Goal: Find specific page/section: Find specific page/section

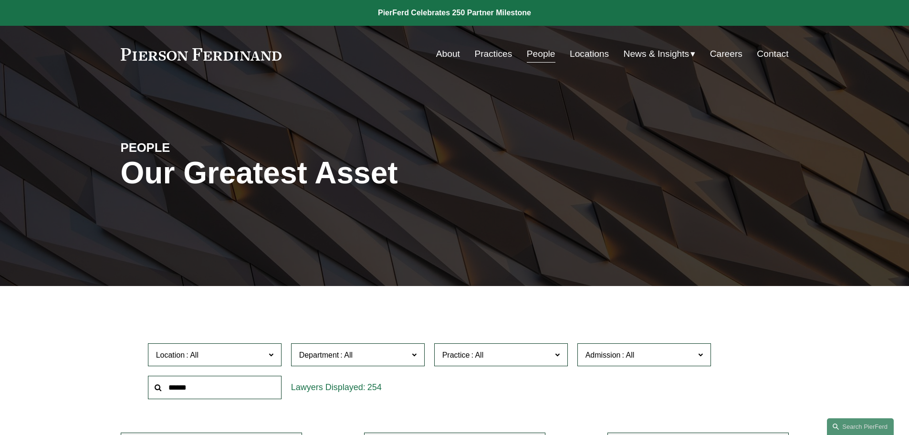
click at [270, 353] on span at bounding box center [270, 354] width 5 height 12
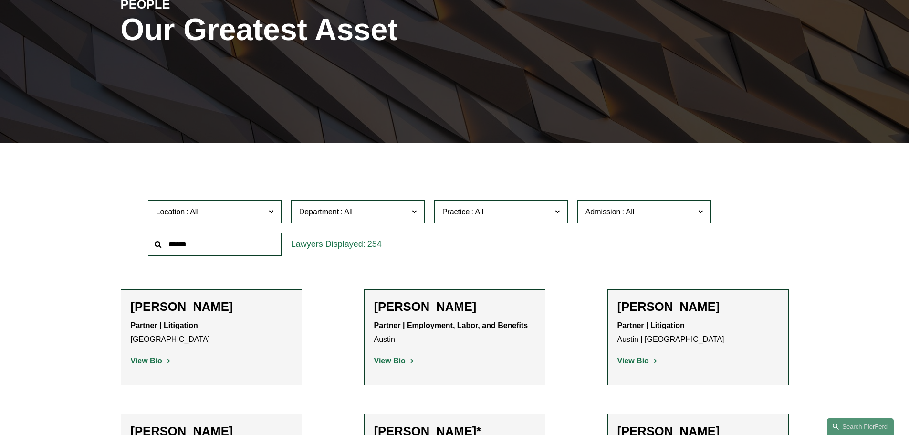
scroll to position [143, 0]
click at [433, 256] on div "Location All [GEOGRAPHIC_DATA] [GEOGRAPHIC_DATA] [GEOGRAPHIC_DATA] [GEOGRAPHIC_…" at bounding box center [454, 227] width 623 height 65
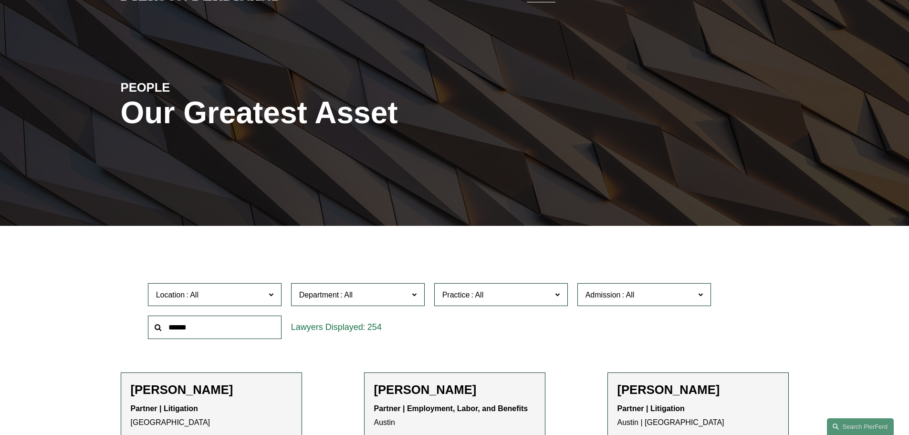
scroll to position [0, 0]
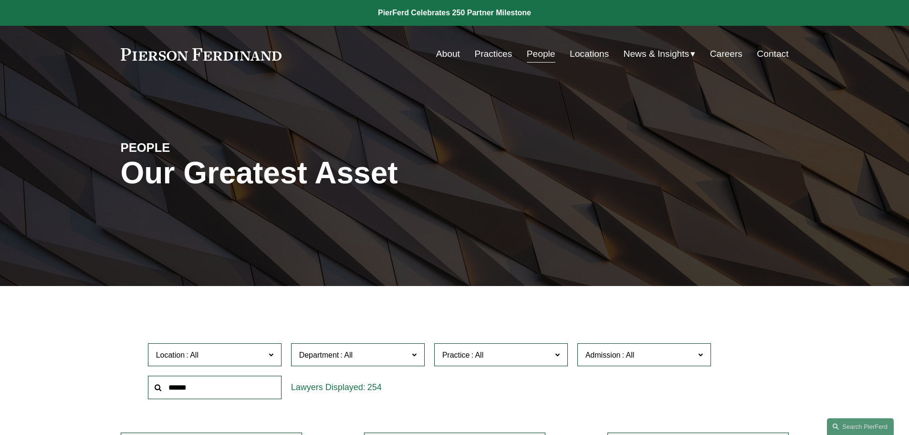
click at [595, 56] on link "Locations" at bounding box center [589, 54] width 39 height 18
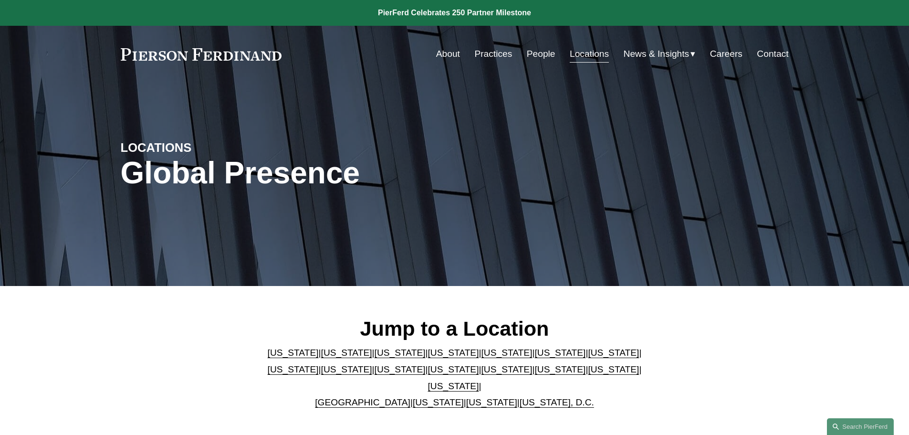
click at [534, 57] on link "People" at bounding box center [541, 54] width 29 height 18
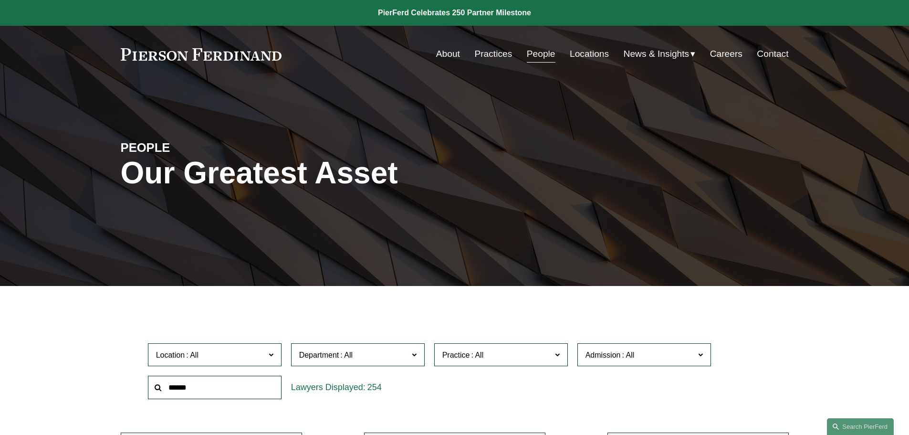
scroll to position [48, 0]
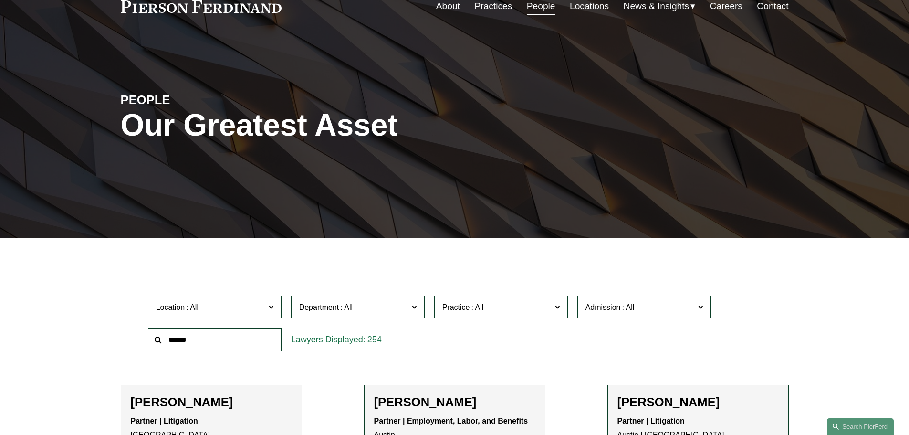
click at [209, 342] on input "text" at bounding box center [215, 339] width 134 height 23
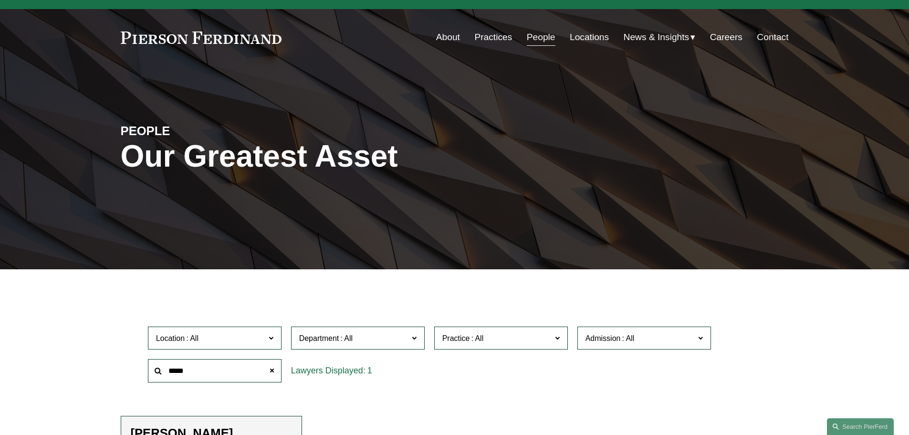
scroll to position [0, 0]
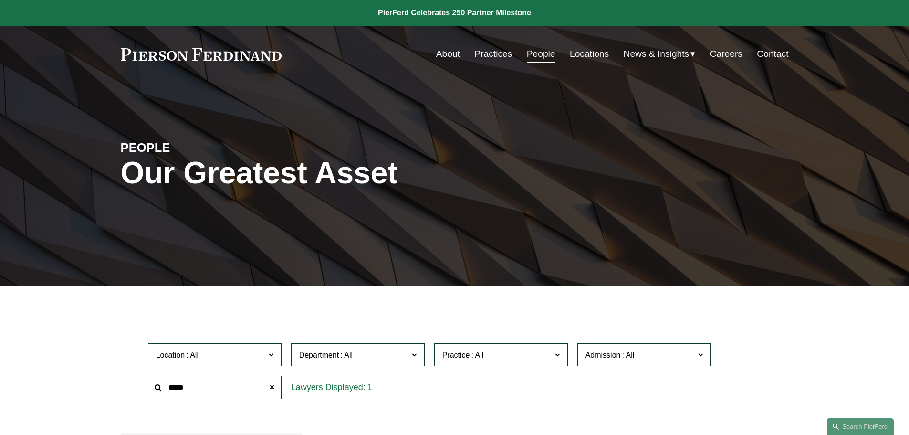
type input "*****"
click at [719, 52] on link "Careers" at bounding box center [726, 54] width 32 height 18
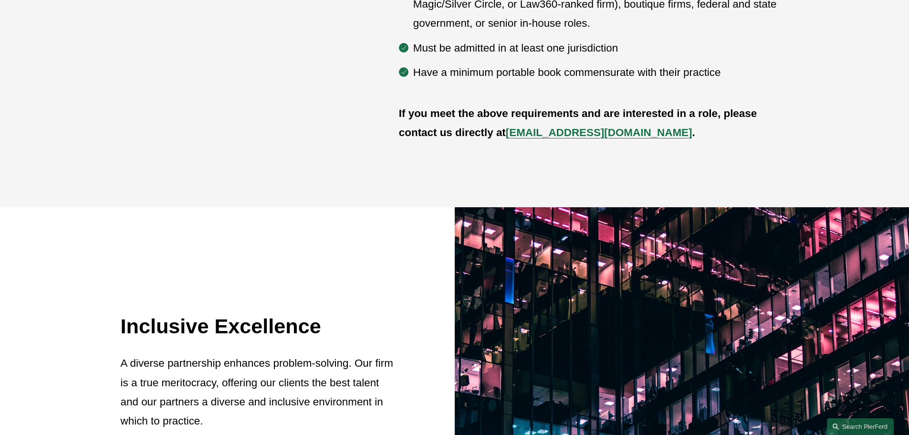
scroll to position [859, 0]
